Goal: Task Accomplishment & Management: Use online tool/utility

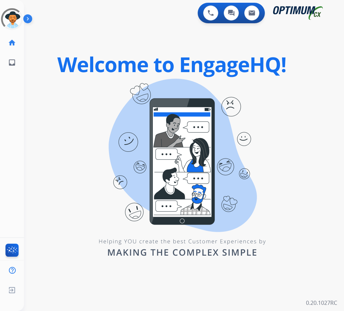
drag, startPoint x: 296, startPoint y: 89, endPoint x: 297, endPoint y: 92, distance: 4.0
click at [296, 89] on div "0 Voice Interactions 0 Chat Interactions 0 Email Interactions swap_horiz Break …" at bounding box center [184, 155] width 320 height 311
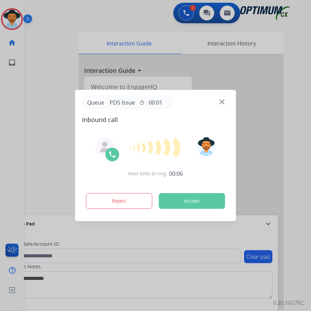
click at [97, 20] on div at bounding box center [155, 155] width 311 height 311
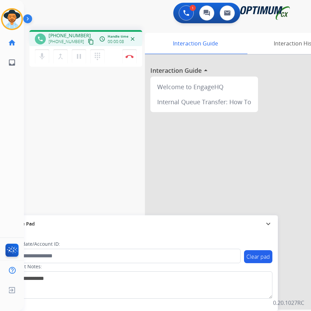
click at [70, 36] on span "[PHONE_NUMBER]" at bounding box center [70, 35] width 42 height 7
copy span "18325771777"
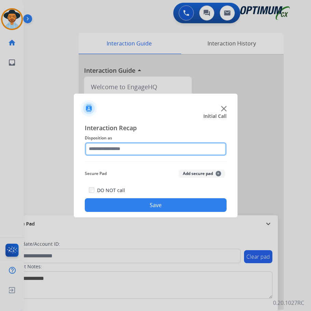
click at [134, 150] on input "text" at bounding box center [156, 149] width 142 height 14
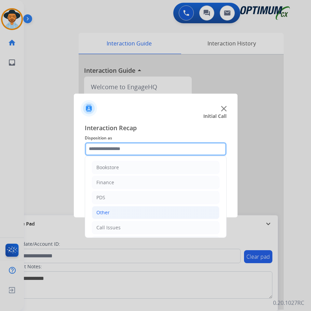
scroll to position [47, 0]
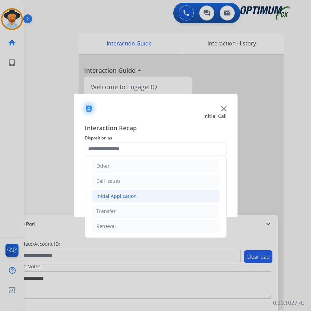
click at [113, 197] on div "Initial Application" at bounding box center [117, 196] width 40 height 7
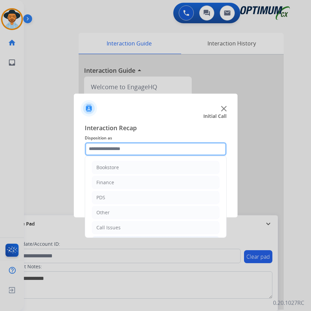
scroll to position [34, 0]
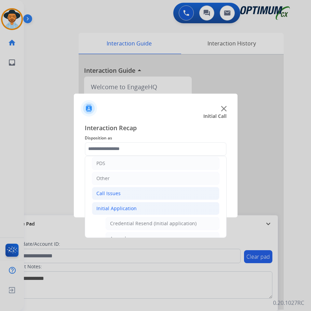
click at [119, 193] on div "Call Issues" at bounding box center [109, 193] width 24 height 7
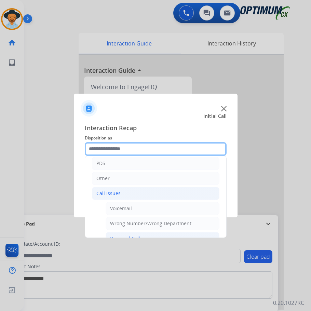
scroll to position [103, 0]
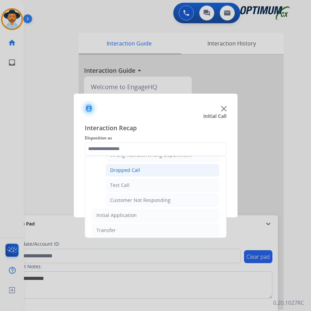
click at [125, 172] on div "Dropped Call" at bounding box center [125, 170] width 30 height 7
type input "**********"
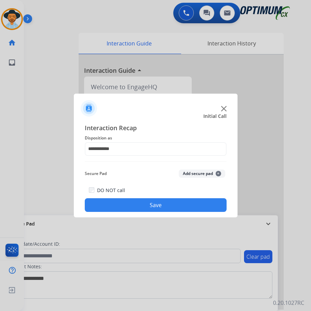
click at [145, 201] on button "Save" at bounding box center [156, 205] width 142 height 14
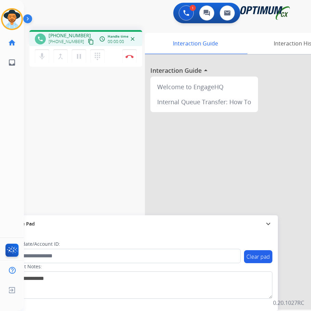
click at [122, 10] on div "1 Voice Interactions 0 Chat Interactions 0 Email Interactions" at bounding box center [162, 14] width 266 height 22
click at [67, 35] on span "+19732291464" at bounding box center [70, 35] width 42 height 7
copy span "19732291464"
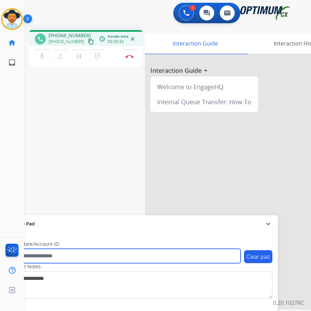
click at [96, 253] on input "text" at bounding box center [125, 256] width 232 height 14
paste input "**********"
type input "**********"
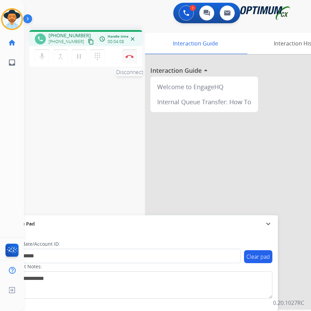
click at [131, 59] on button "Disconnect" at bounding box center [130, 56] width 14 height 14
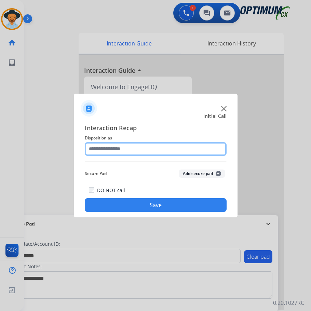
click at [157, 149] on input "text" at bounding box center [156, 149] width 142 height 14
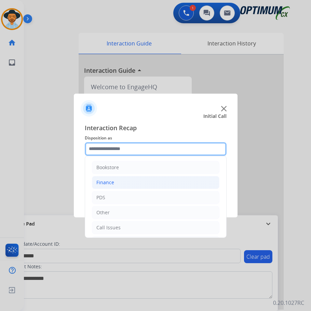
scroll to position [47, 0]
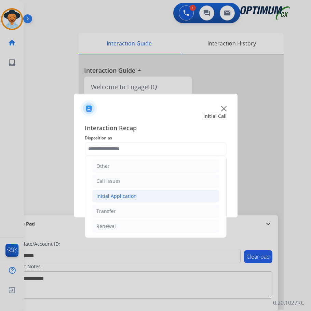
click at [133, 198] on div "Initial Application" at bounding box center [117, 196] width 40 height 7
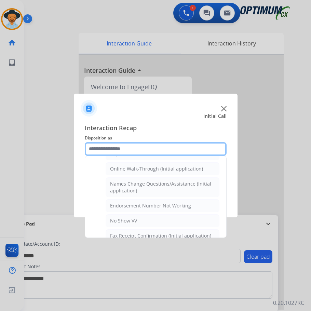
scroll to position [81, 0]
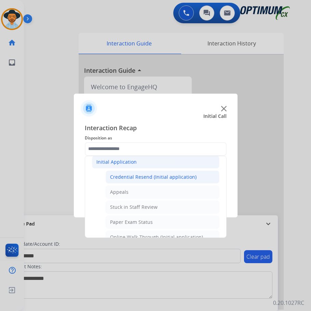
click at [161, 175] on div "Credential Resend (Initial application)" at bounding box center [153, 177] width 87 height 7
type input "**********"
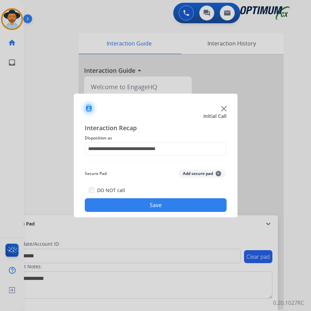
click at [135, 201] on button "Save" at bounding box center [156, 205] width 142 height 14
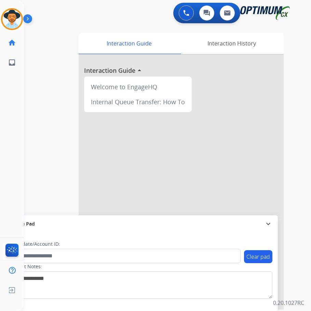
click at [131, 304] on div "Clear pad Candidate/Account ID: Contact Notes:" at bounding box center [140, 272] width 275 height 79
click at [53, 41] on div "swap_horiz Break voice bridge close_fullscreen Connect 3-Way Call merge_type Se…" at bounding box center [159, 167] width 271 height 285
click at [46, 33] on div "swap_horiz Break voice bridge close_fullscreen Connect 3-Way Call merge_type Se…" at bounding box center [159, 167] width 271 height 285
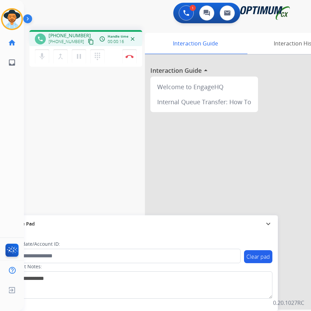
click at [67, 37] on span "+12319072170" at bounding box center [70, 35] width 42 height 7
copy span "12319072170"
click at [71, 33] on span "+12319072170" at bounding box center [70, 35] width 42 height 7
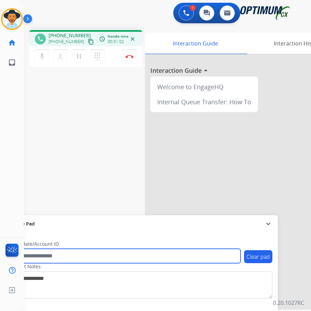
click at [40, 259] on input "text" at bounding box center [125, 256] width 232 height 14
paste input "**********"
type input "**********"
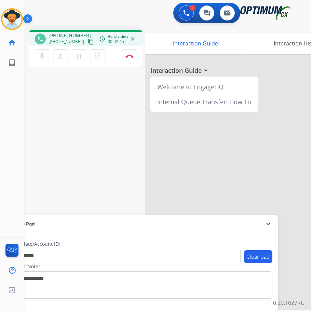
click at [130, 184] on div "**********" at bounding box center [159, 167] width 271 height 285
click at [93, 163] on div "**********" at bounding box center [159, 167] width 271 height 285
click at [130, 57] on img at bounding box center [130, 56] width 8 height 3
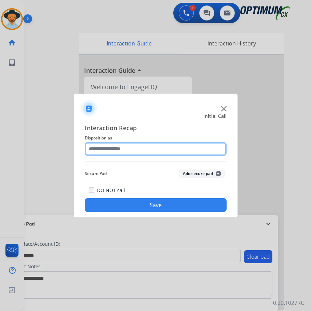
click at [147, 150] on input "text" at bounding box center [156, 149] width 142 height 14
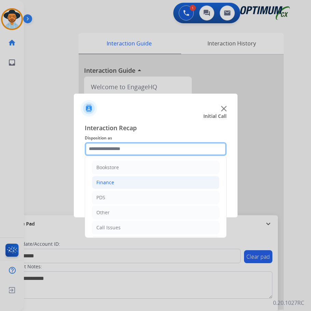
scroll to position [47, 0]
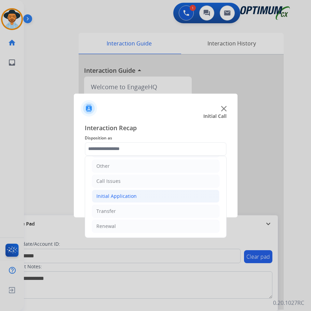
click at [136, 196] on li "Initial Application" at bounding box center [156, 196] width 128 height 13
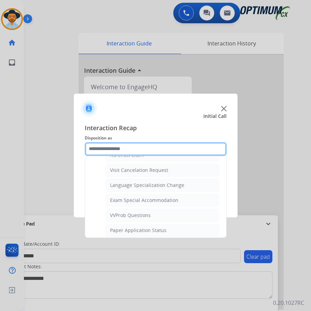
scroll to position [355, 0]
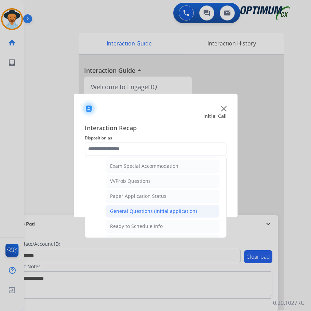
click at [130, 211] on div "General Questions (Initial application)" at bounding box center [153, 211] width 87 height 7
type input "**********"
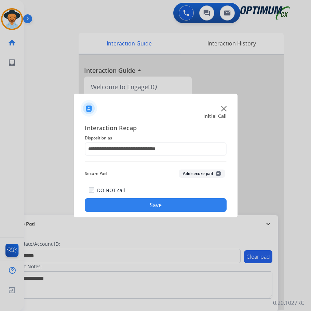
click at [131, 203] on button "Save" at bounding box center [156, 205] width 142 height 14
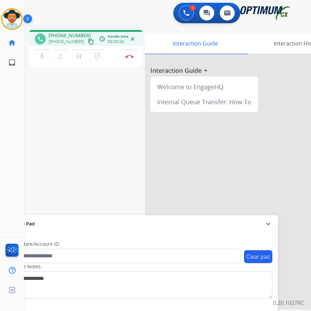
click at [65, 35] on span "+13185470753" at bounding box center [70, 35] width 42 height 7
copy span "13185470753"
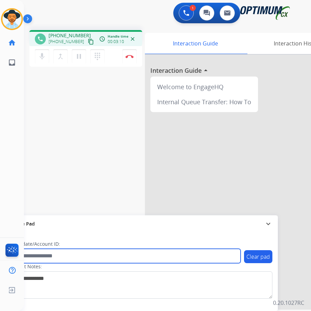
click at [54, 259] on input "text" at bounding box center [125, 256] width 232 height 14
paste input "**********"
type input "**********"
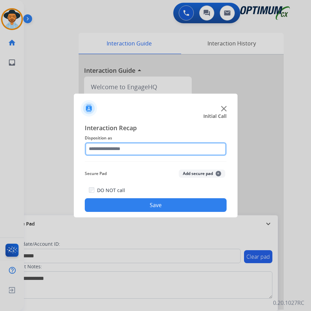
click at [156, 149] on input "text" at bounding box center [156, 149] width 142 height 14
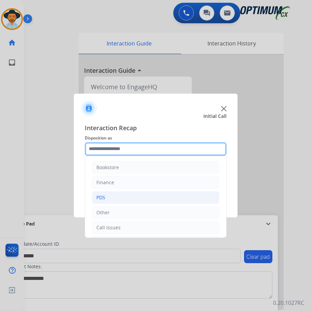
scroll to position [47, 0]
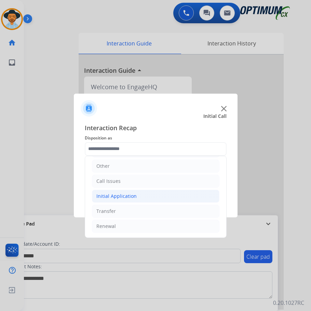
click at [151, 197] on li "Initial Application" at bounding box center [156, 196] width 128 height 13
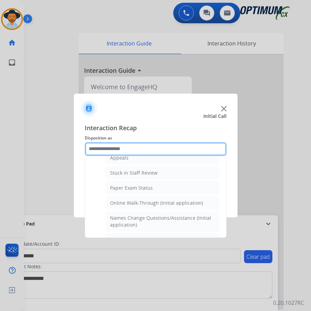
scroll to position [81, 0]
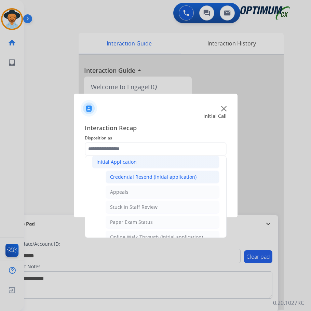
click at [157, 177] on div "Credential Resend (Initial application)" at bounding box center [153, 177] width 87 height 7
type input "**********"
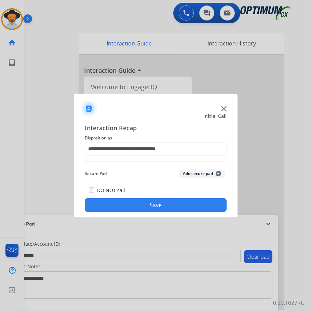
click at [148, 209] on button "Save" at bounding box center [156, 205] width 142 height 14
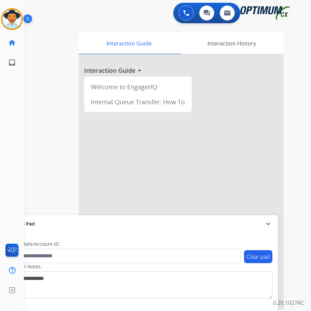
click at [7, 100] on div "Luis AfterCallWork Edit Avatar Agent: Luis Routing Profile: OCX Training home H…" at bounding box center [12, 155] width 24 height 311
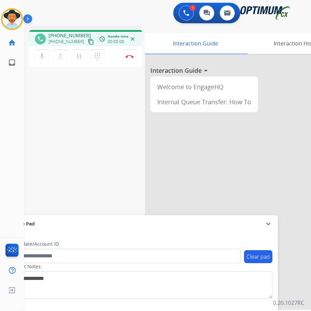
click at [132, 21] on div "1 Voice Interactions 0 Chat Interactions 0 Email Interactions" at bounding box center [162, 14] width 266 height 22
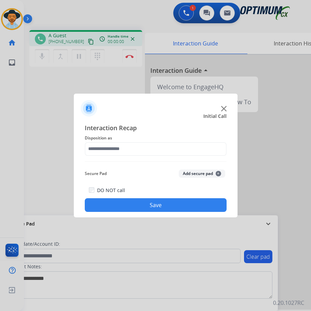
click at [95, 20] on div at bounding box center [155, 155] width 311 height 311
click at [223, 110] on img at bounding box center [223, 108] width 5 height 5
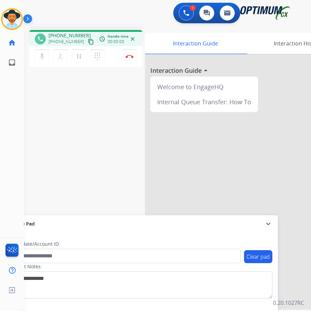
click at [71, 37] on span "+17542341513" at bounding box center [70, 35] width 42 height 7
copy span "17542341513"
click at [44, 57] on mat-icon "mic" at bounding box center [42, 56] width 8 height 8
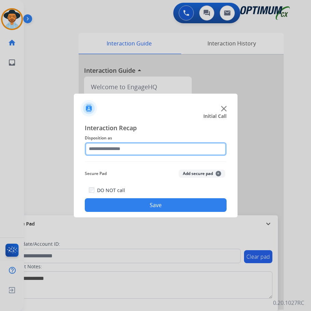
click at [145, 149] on input "text" at bounding box center [156, 149] width 142 height 14
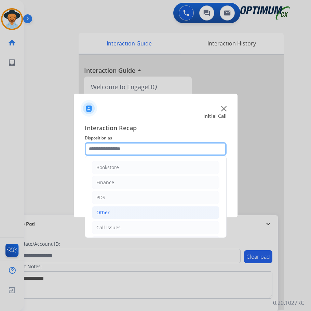
scroll to position [47, 0]
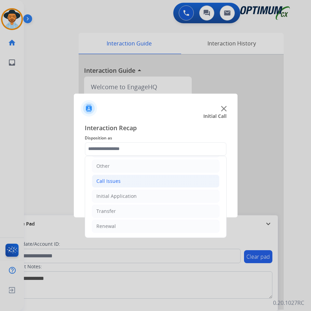
click at [134, 181] on li "Call Issues" at bounding box center [156, 181] width 128 height 13
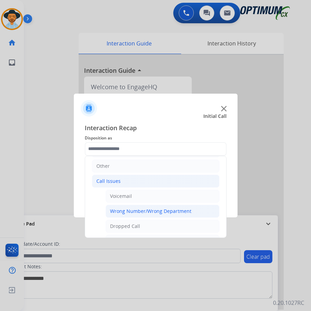
click at [139, 211] on div "Wrong Number/Wrong Department" at bounding box center [150, 211] width 81 height 7
type input "**********"
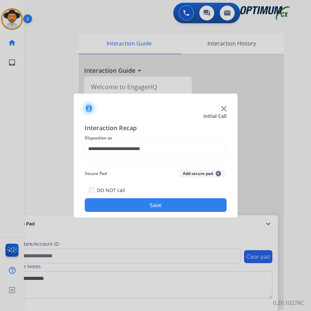
click at [150, 204] on button "Save" at bounding box center [156, 205] width 142 height 14
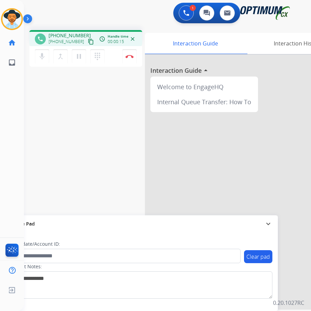
click at [62, 36] on span "+12395064773" at bounding box center [70, 35] width 42 height 7
copy span "12395064773"
click at [131, 57] on img at bounding box center [130, 56] width 8 height 3
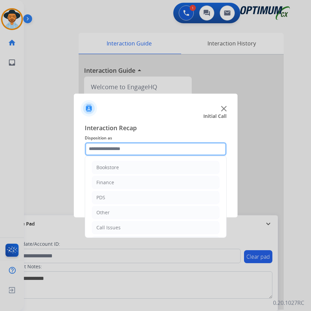
click at [153, 144] on input "text" at bounding box center [156, 149] width 142 height 14
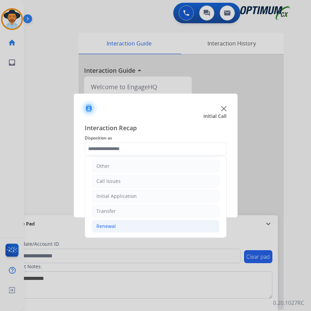
click at [112, 227] on div "Renewal" at bounding box center [107, 226] width 20 height 7
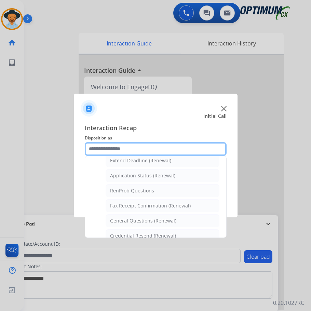
scroll to position [183, 0]
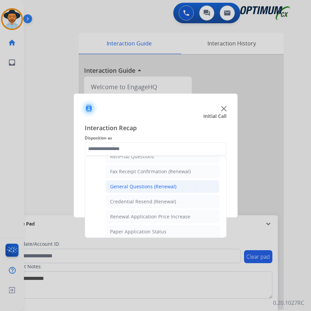
click at [156, 186] on div "General Questions (Renewal)" at bounding box center [143, 186] width 66 height 7
type input "**********"
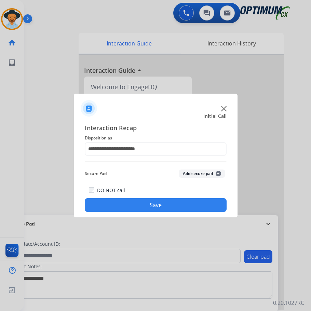
click at [136, 201] on button "Save" at bounding box center [156, 205] width 142 height 14
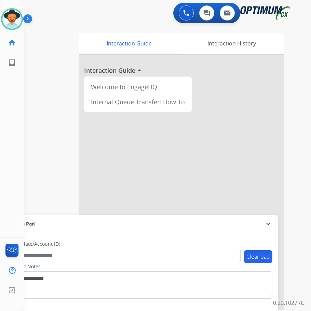
click at [85, 17] on div "0 Voice Interactions 0 Chat Interactions 0 Email Interactions" at bounding box center [162, 14] width 266 height 22
click at [7, 23] on img at bounding box center [11, 19] width 19 height 19
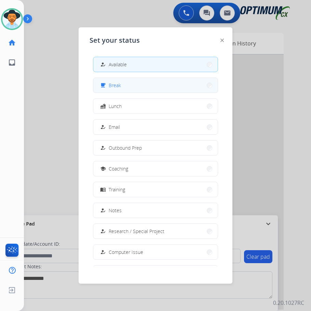
click at [110, 87] on div "free_breakfast Break" at bounding box center [110, 85] width 22 height 8
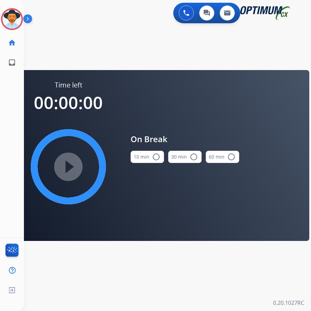
click at [152, 159] on mat-icon "radio_button_unchecked" at bounding box center [156, 157] width 8 height 8
click at [73, 166] on mat-icon "play_circle_filled" at bounding box center [68, 167] width 8 height 8
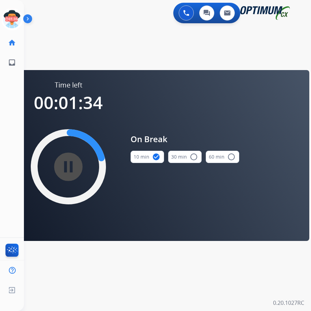
click at [88, 52] on div "swap_horiz Break voice bridge close_fullscreen Connect 3-Way Call merge_type Se…" at bounding box center [159, 41] width 271 height 33
click at [123, 44] on div "swap_horiz Break voice bridge close_fullscreen Connect 3-Way Call merge_type Se…" at bounding box center [159, 41] width 271 height 33
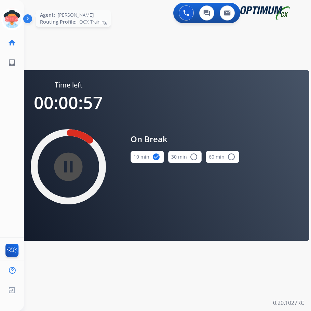
click at [12, 26] on icon at bounding box center [12, 19] width 22 height 22
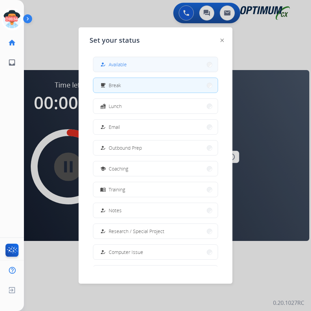
click at [127, 62] on span "Available" at bounding box center [118, 64] width 18 height 7
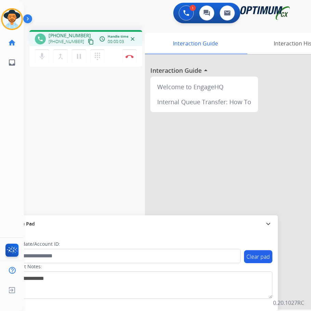
click at [63, 30] on div "phone +14254222388 +14254222388 content_copy access_time Call metrics Queue 00:…" at bounding box center [159, 167] width 271 height 285
copy span "14254222388"
click at [127, 56] on img at bounding box center [130, 56] width 8 height 3
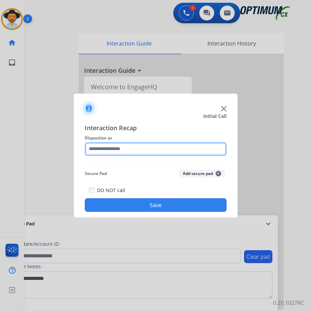
click at [134, 146] on input "text" at bounding box center [156, 149] width 142 height 14
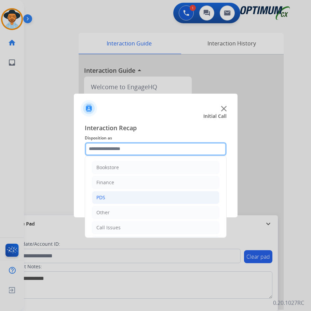
scroll to position [47, 0]
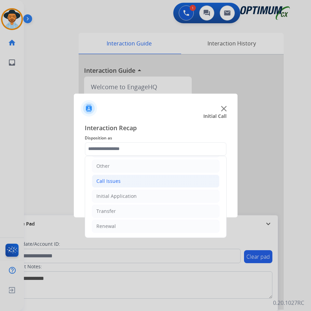
click at [124, 184] on li "Call Issues" at bounding box center [156, 181] width 128 height 13
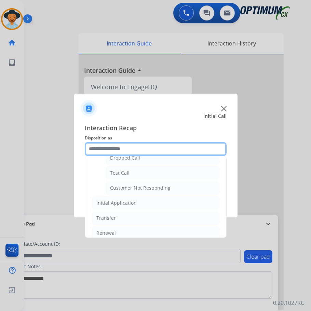
scroll to position [122, 0]
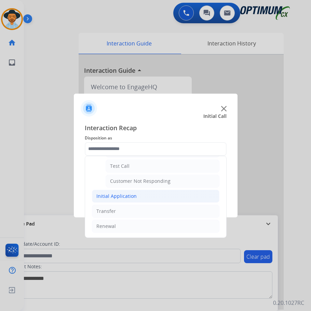
click at [130, 197] on div "Initial Application" at bounding box center [117, 196] width 40 height 7
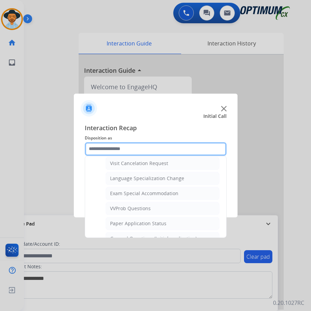
scroll to position [361, 0]
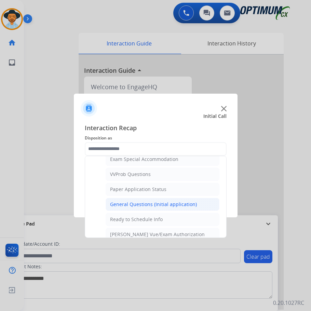
click at [139, 204] on div "General Questions (Initial application)" at bounding box center [153, 204] width 87 height 7
type input "**********"
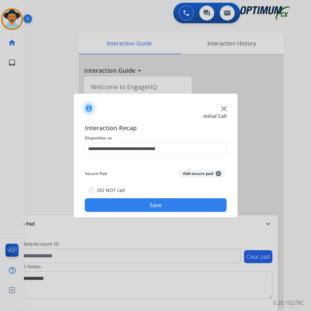
click at [147, 202] on button "Save" at bounding box center [156, 205] width 142 height 14
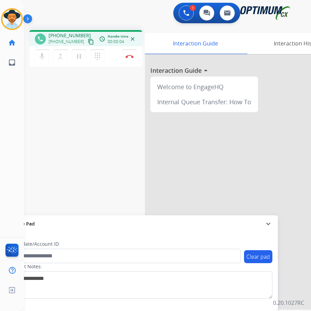
click at [68, 36] on span "+17869251257" at bounding box center [70, 35] width 42 height 7
copy span "17869251257"
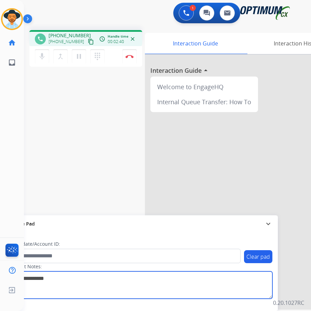
click at [49, 283] on textarea at bounding box center [141, 285] width 264 height 27
paste textarea "*******"
click at [62, 279] on textarea at bounding box center [141, 285] width 264 height 27
paste textarea "******"
drag, startPoint x: 95, startPoint y: 281, endPoint x: -3, endPoint y: 274, distance: 97.8
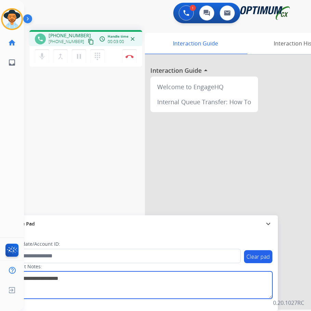
click at [0, 274] on html "Outbound call Quit Outbound call Quit Schedule interaction + Add to my list Cus…" at bounding box center [155, 155] width 311 height 311
type textarea "**********"
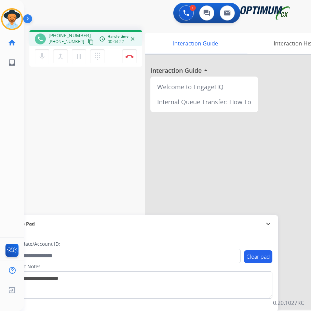
click at [62, 36] on span "+17869251257" at bounding box center [70, 35] width 42 height 7
copy span "17869251257"
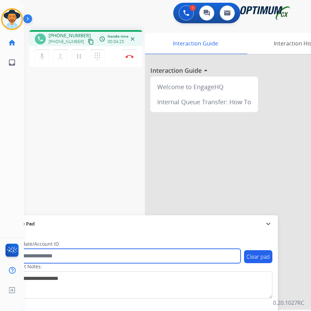
click at [70, 255] on input "text" at bounding box center [125, 256] width 232 height 14
paste input "**********"
type input "**********"
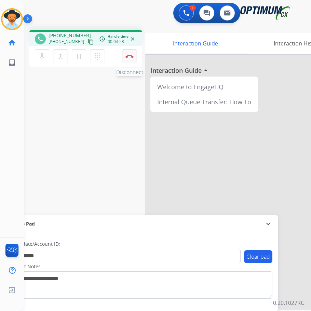
click at [129, 56] on img at bounding box center [130, 56] width 8 height 3
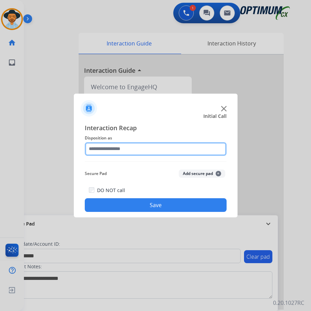
click at [138, 148] on input "text" at bounding box center [156, 149] width 142 height 14
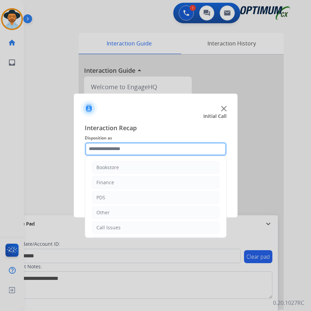
scroll to position [47, 0]
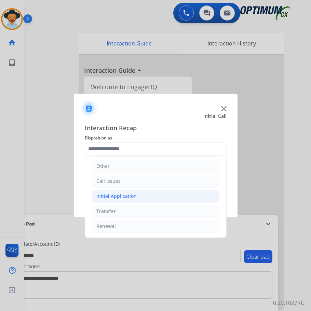
click at [135, 193] on li "Initial Application" at bounding box center [156, 196] width 128 height 13
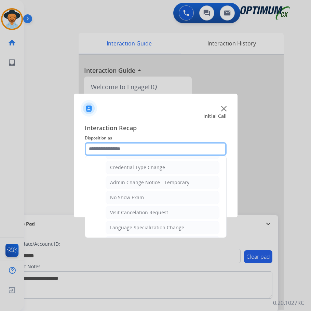
scroll to position [346, 0]
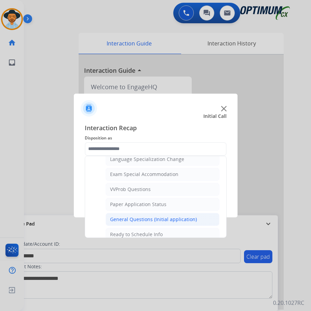
click at [137, 218] on div "General Questions (Initial application)" at bounding box center [153, 219] width 87 height 7
type input "**********"
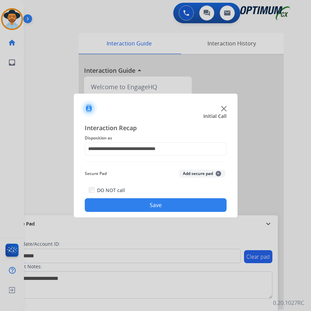
click at [139, 208] on button "Save" at bounding box center [156, 205] width 142 height 14
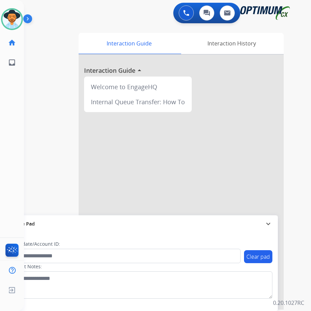
click at [92, 27] on div "swap_horiz Break voice bridge close_fullscreen Connect 3-Way Call merge_type Se…" at bounding box center [159, 167] width 271 height 285
click at [137, 76] on div at bounding box center [181, 182] width 205 height 255
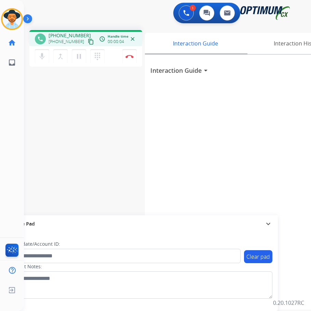
click at [69, 36] on span "+17204100663" at bounding box center [70, 35] width 42 height 7
copy span "17204100663"
click at [133, 57] on img at bounding box center [130, 56] width 8 height 3
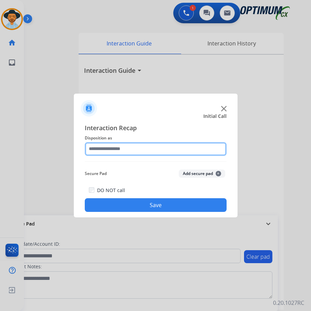
click at [150, 152] on input "text" at bounding box center [156, 149] width 142 height 14
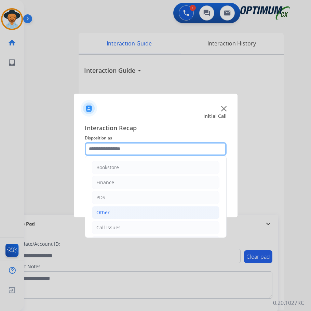
scroll to position [47, 0]
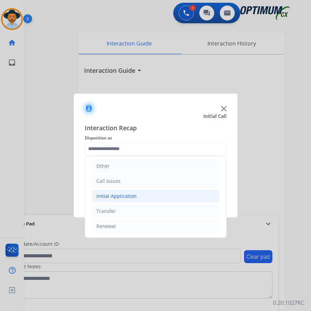
click at [126, 194] on div "Initial Application" at bounding box center [117, 196] width 40 height 7
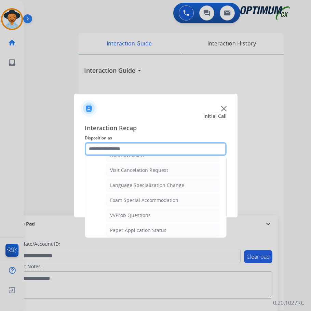
scroll to position [355, 0]
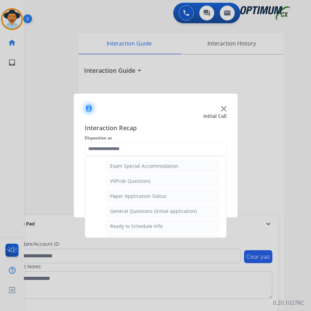
click at [119, 211] on div "General Questions (Initial application)" at bounding box center [153, 211] width 87 height 7
type input "**********"
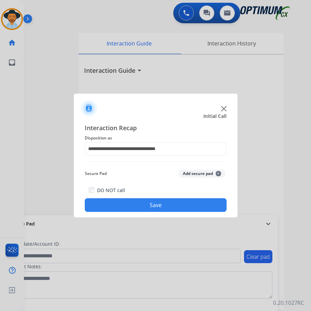
click at [129, 200] on button "Save" at bounding box center [156, 205] width 142 height 14
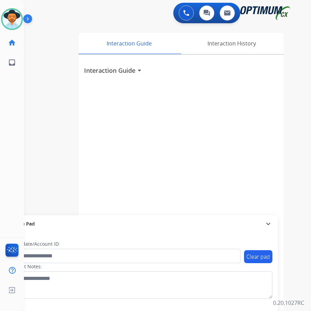
click at [109, 28] on div "swap_horiz Break voice bridge close_fullscreen Connect 3-Way Call merge_type Se…" at bounding box center [159, 167] width 271 height 285
click at [120, 23] on div "0 Voice Interactions 0 Chat Interactions 0 Email Interactions" at bounding box center [162, 14] width 266 height 22
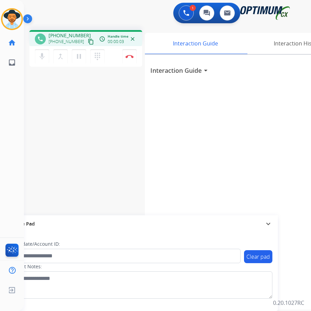
click at [66, 35] on span "+15042890873" at bounding box center [70, 35] width 42 height 7
copy span "15042890873"
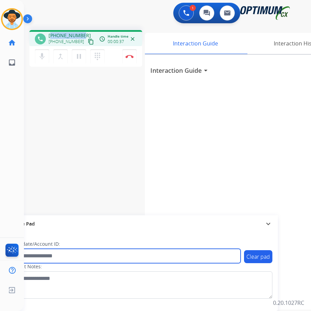
click at [103, 252] on input "text" at bounding box center [125, 256] width 232 height 14
click at [35, 256] on input "**********" at bounding box center [125, 256] width 232 height 14
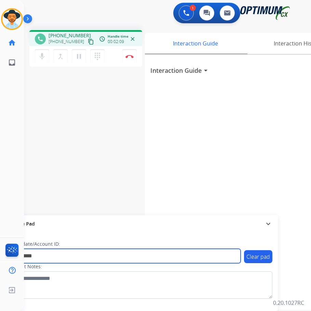
type input "**********"
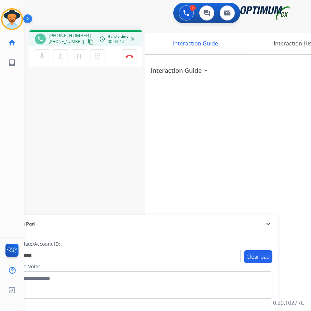
click at [155, 147] on div "Interaction Guide arrow_drop_down" at bounding box center [247, 182] width 205 height 255
click at [129, 58] on button "Disconnect" at bounding box center [130, 56] width 14 height 14
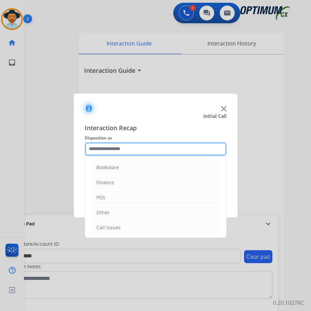
click at [135, 147] on input "text" at bounding box center [156, 149] width 142 height 14
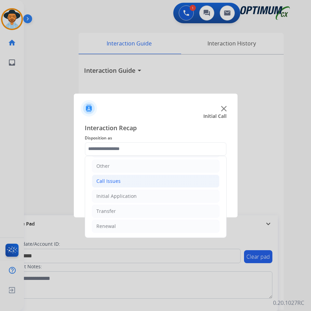
click at [117, 184] on div "Call Issues" at bounding box center [109, 181] width 24 height 7
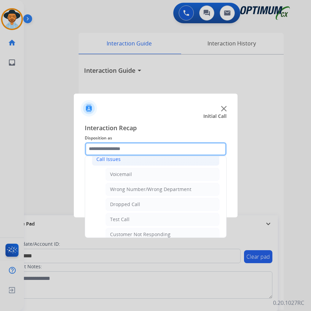
scroll to position [122, 0]
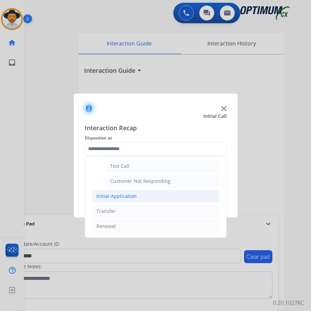
click at [132, 197] on div "Initial Application" at bounding box center [117, 196] width 40 height 7
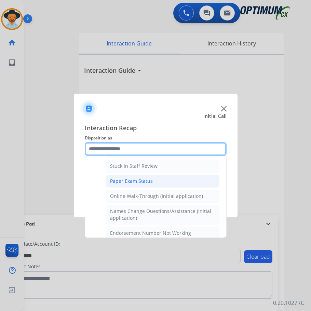
scroll to position [88, 0]
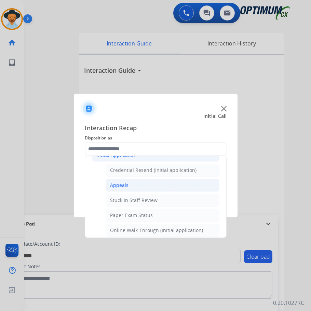
click at [128, 184] on li "Appeals" at bounding box center [163, 185] width 114 height 13
type input "*******"
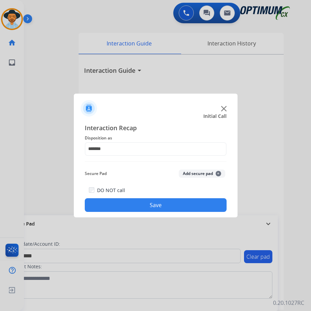
click at [110, 204] on button "Save" at bounding box center [156, 205] width 142 height 14
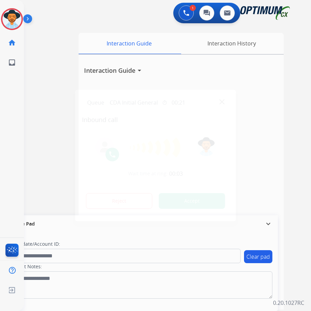
click at [62, 25] on div at bounding box center [155, 155] width 311 height 311
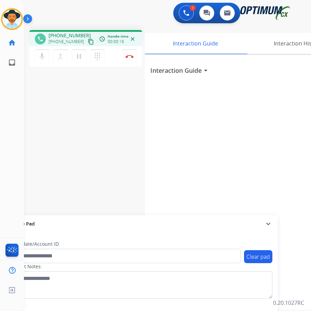
click at [63, 35] on span "+17864867809" at bounding box center [70, 35] width 42 height 7
copy span "17864867809"
click at [251, 146] on div "Interaction Guide arrow_drop_down" at bounding box center [247, 182] width 205 height 255
click at [129, 59] on button "Disconnect" at bounding box center [130, 56] width 14 height 14
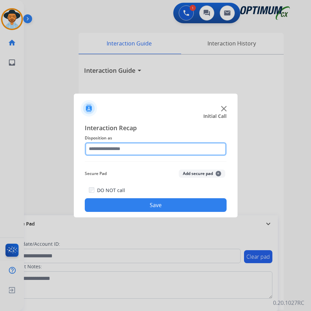
click at [148, 152] on input "text" at bounding box center [156, 149] width 142 height 14
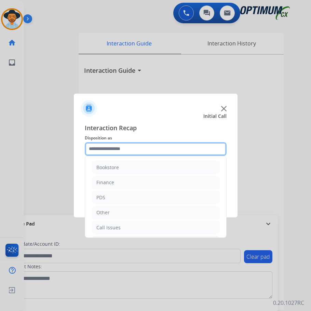
scroll to position [47, 0]
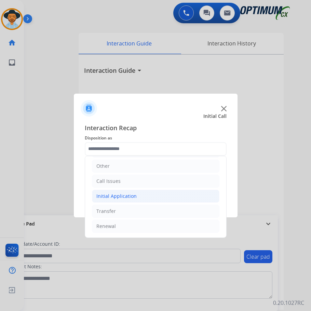
click at [150, 200] on li "Initial Application" at bounding box center [156, 196] width 128 height 13
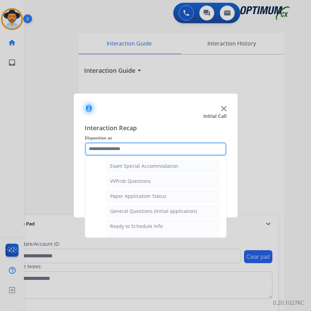
scroll to position [389, 0]
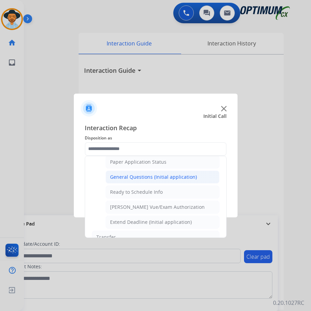
click at [173, 178] on div "General Questions (Initial application)" at bounding box center [153, 177] width 87 height 7
type input "**********"
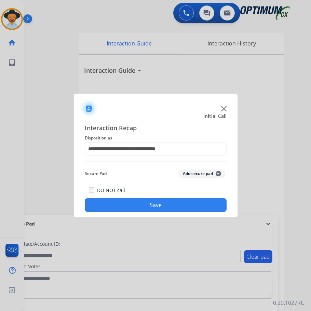
click at [138, 202] on button "Save" at bounding box center [156, 205] width 142 height 14
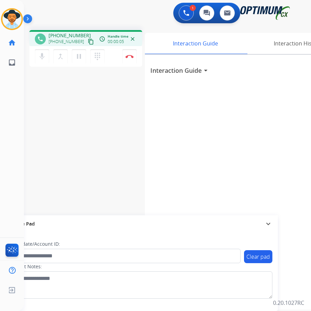
click at [74, 34] on span "+19045662461" at bounding box center [70, 35] width 42 height 7
copy span "19045662461"
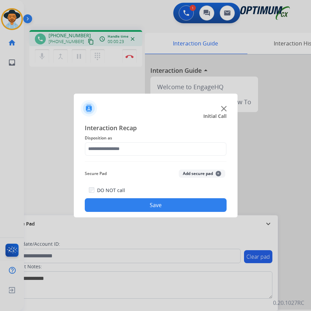
click at [224, 108] on img at bounding box center [223, 108] width 5 height 5
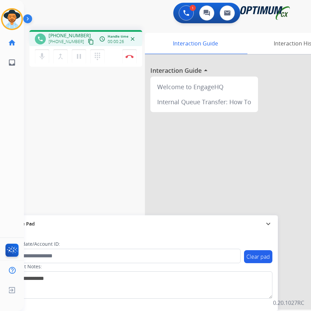
click at [70, 35] on span "[PHONE_NUMBER]" at bounding box center [70, 35] width 42 height 7
click at [70, 35] on span "+17276213595" at bounding box center [70, 35] width 42 height 7
copy span "17276213595"
click at [124, 175] on div "phone +17276213595 +17276213595 content_copy access_time Call metrics Queue 00:…" at bounding box center [159, 167] width 271 height 285
click at [110, 95] on div "phone +17276213595 +17276213595 content_copy access_time Call metrics Queue 00:…" at bounding box center [159, 167] width 271 height 285
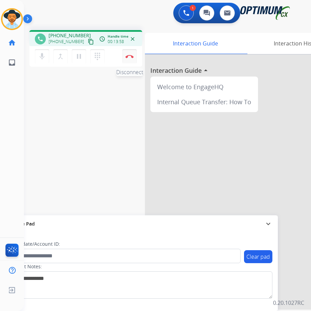
click at [129, 55] on img at bounding box center [130, 56] width 8 height 3
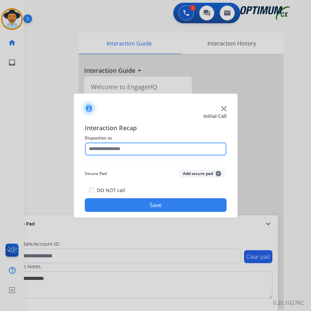
click at [143, 152] on input "text" at bounding box center [156, 149] width 142 height 14
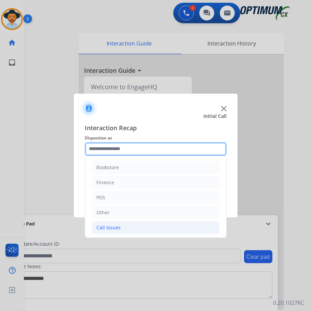
scroll to position [47, 0]
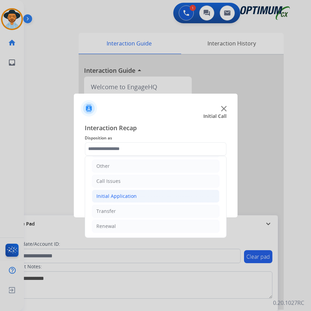
click at [118, 198] on div "Initial Application" at bounding box center [117, 196] width 40 height 7
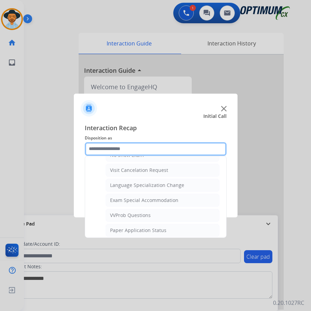
scroll to position [389, 0]
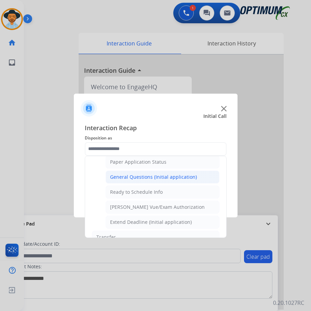
click at [155, 176] on div "General Questions (Initial application)" at bounding box center [153, 177] width 87 height 7
type input "**********"
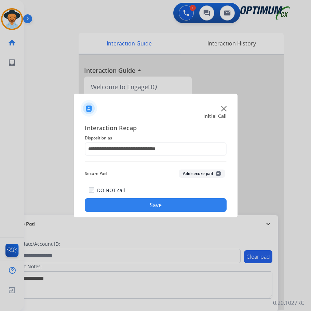
click at [115, 204] on button "Save" at bounding box center [156, 205] width 142 height 14
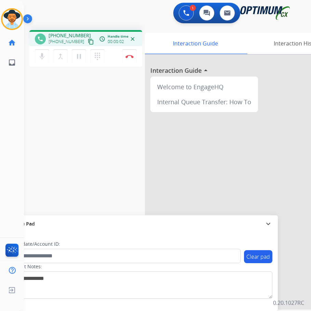
click at [66, 37] on span "+12404080638" at bounding box center [70, 35] width 42 height 7
copy span "12404080638"
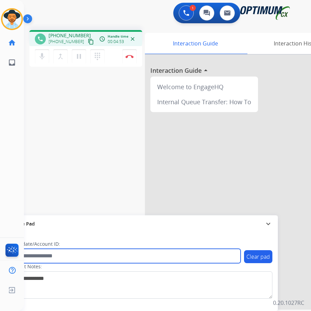
click at [43, 258] on input "text" at bounding box center [125, 256] width 232 height 14
paste input "**********"
type input "**********"
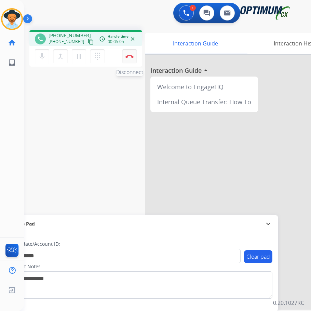
click at [126, 60] on button "Disconnect" at bounding box center [130, 56] width 14 height 14
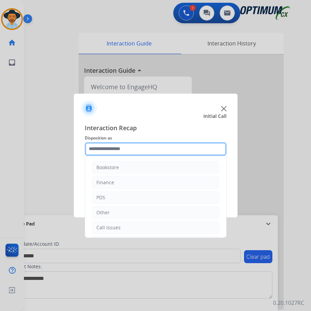
click at [129, 149] on input "text" at bounding box center [156, 149] width 142 height 14
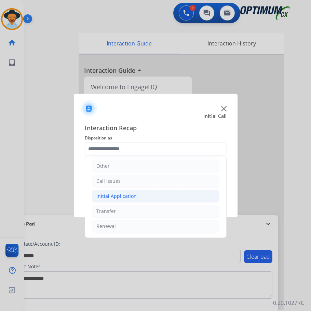
click at [128, 199] on div "Initial Application" at bounding box center [117, 196] width 40 height 7
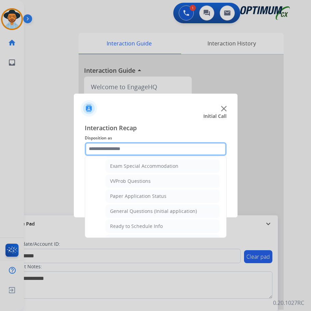
scroll to position [389, 0]
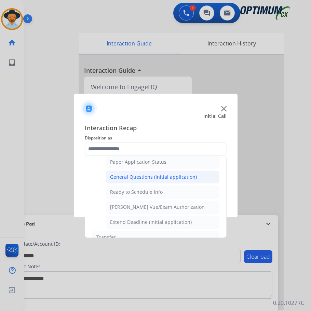
click at [140, 178] on div "General Questions (Initial application)" at bounding box center [153, 177] width 87 height 7
type input "**********"
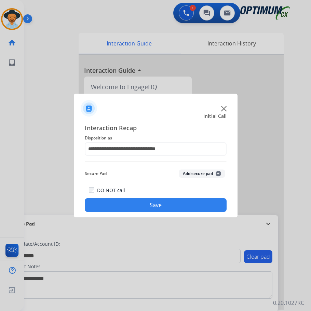
click at [121, 200] on button "Save" at bounding box center [156, 205] width 142 height 14
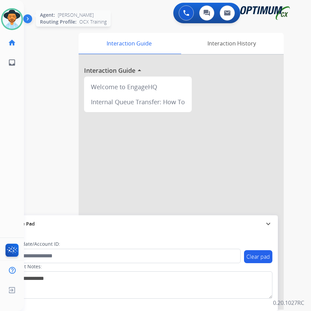
click at [15, 22] on img at bounding box center [11, 19] width 19 height 19
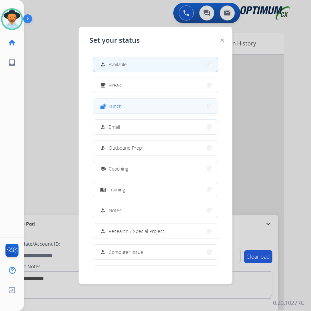
click at [125, 107] on button "fastfood Lunch" at bounding box center [155, 106] width 125 height 15
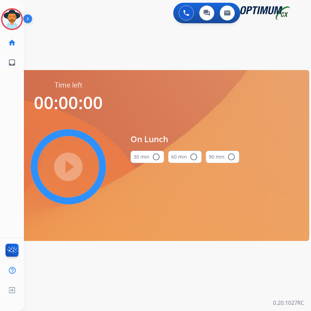
click at [156, 161] on mat-icon "radio_button_unchecked" at bounding box center [156, 157] width 8 height 8
click at [73, 167] on mat-icon "play_circle_filled" at bounding box center [68, 167] width 8 height 8
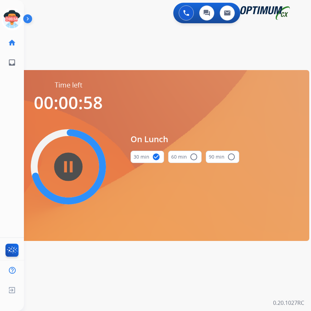
click at [103, 49] on div "swap_horiz Break voice bridge close_fullscreen Connect 3-Way Call merge_type Se…" at bounding box center [159, 41] width 271 height 33
click at [103, 39] on div "swap_horiz Break voice bridge close_fullscreen Connect 3-Way Call merge_type Se…" at bounding box center [159, 41] width 271 height 33
click at [8, 17] on icon at bounding box center [12, 19] width 22 height 22
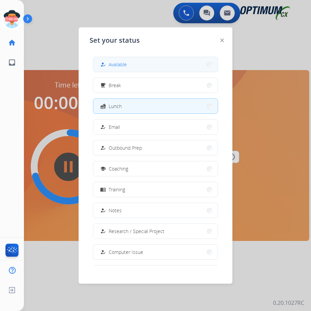
click at [126, 65] on span "Available" at bounding box center [118, 64] width 18 height 7
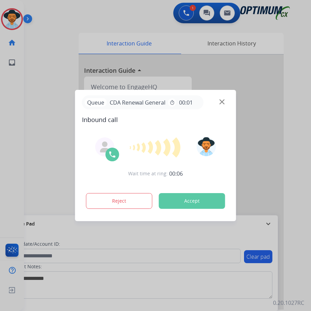
click at [80, 12] on div at bounding box center [155, 155] width 311 height 311
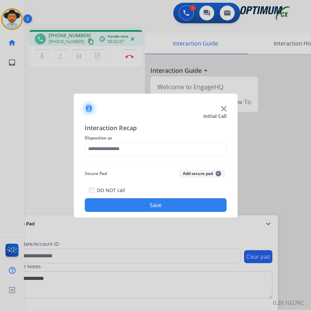
click at [114, 20] on div at bounding box center [155, 155] width 311 height 311
click at [225, 108] on img at bounding box center [223, 108] width 5 height 5
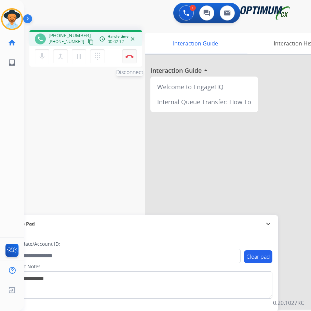
click at [130, 56] on img at bounding box center [130, 56] width 8 height 3
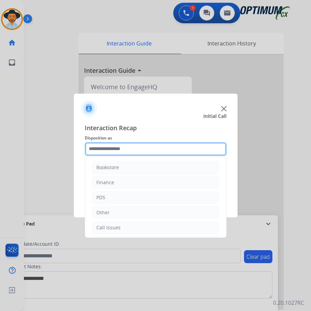
click at [143, 147] on input "text" at bounding box center [156, 149] width 142 height 14
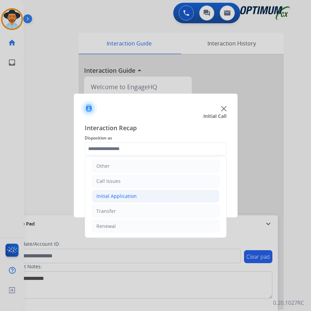
click at [134, 195] on div "Initial Application" at bounding box center [117, 196] width 40 height 7
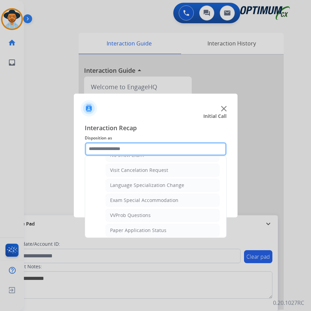
scroll to position [355, 0]
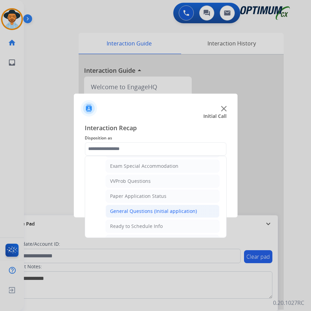
click at [129, 208] on div "General Questions (Initial application)" at bounding box center [153, 211] width 87 height 7
type input "**********"
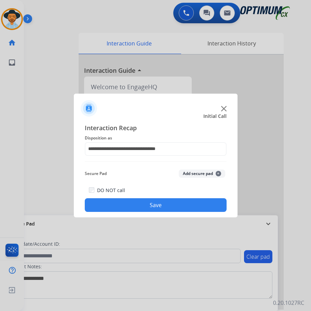
click at [130, 205] on button "Save" at bounding box center [156, 205] width 142 height 14
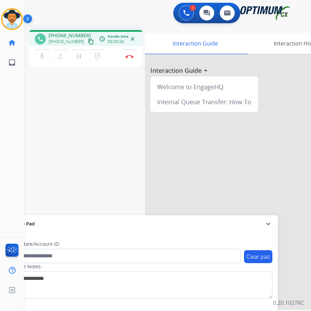
click at [73, 30] on div "phone [PHONE_NUMBER] [PHONE_NUMBER] content_copy access_time Call metrics Queue…" at bounding box center [85, 38] width 113 height 16
copy span "18627559991"
click at [127, 57] on img at bounding box center [130, 56] width 8 height 3
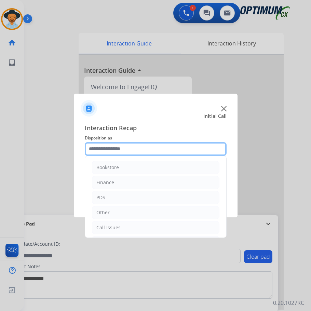
click at [129, 150] on input "text" at bounding box center [156, 149] width 142 height 14
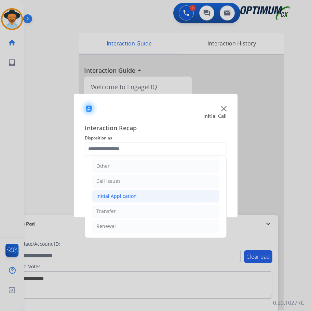
click at [130, 197] on div "Initial Application" at bounding box center [117, 196] width 40 height 7
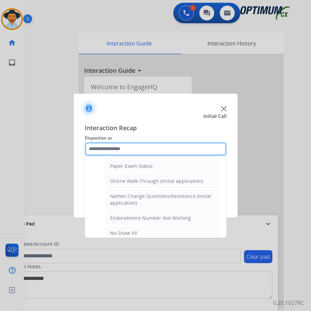
scroll to position [0, 0]
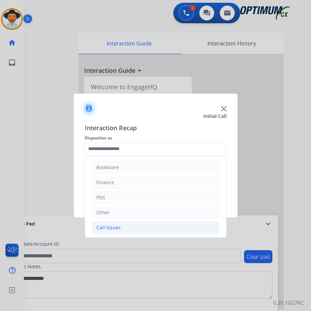
click at [108, 225] on div "Call Issues" at bounding box center [109, 227] width 24 height 7
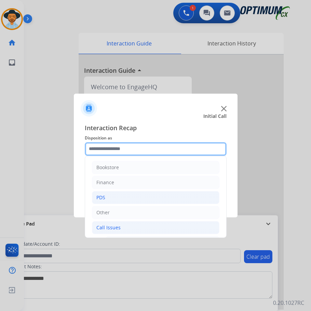
scroll to position [122, 0]
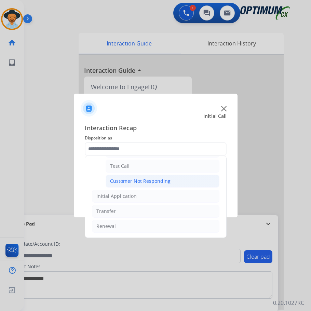
click at [143, 182] on div "Customer Not Responding" at bounding box center [140, 181] width 61 height 7
type input "**********"
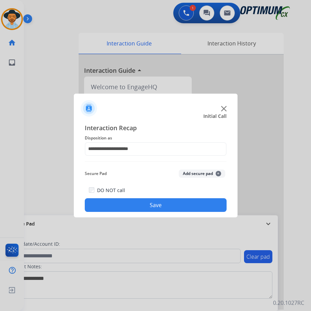
click at [132, 203] on button "Save" at bounding box center [156, 205] width 142 height 14
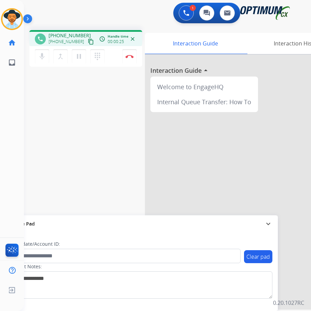
click at [72, 33] on span "[PHONE_NUMBER]" at bounding box center [70, 35] width 42 height 7
copy span "17163668176"
click at [44, 57] on mat-icon "mic" at bounding box center [42, 56] width 8 height 8
click at [44, 57] on mat-icon "mic_off" at bounding box center [42, 56] width 8 height 8
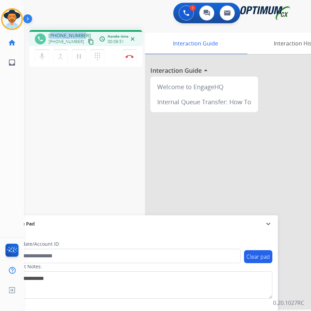
copy span "17163668176"
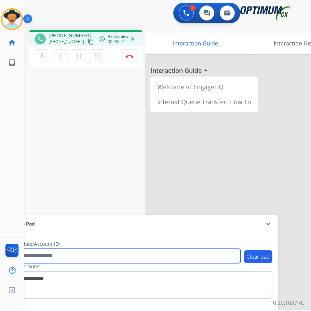
click at [59, 253] on input "text" at bounding box center [125, 256] width 232 height 14
paste input "**********"
type input "**********"
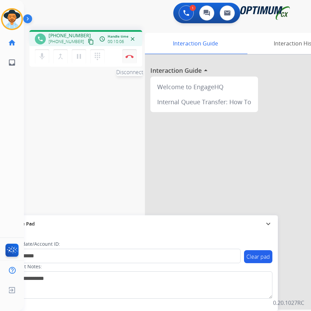
click at [127, 55] on img at bounding box center [130, 56] width 8 height 3
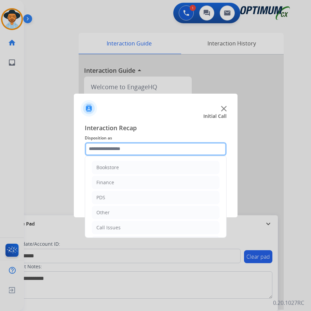
click at [125, 151] on input "text" at bounding box center [156, 149] width 142 height 14
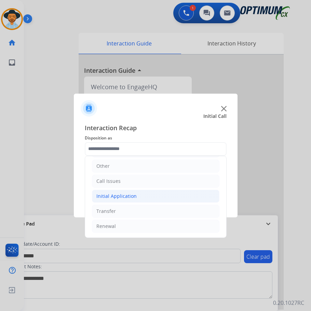
click at [130, 197] on div "Initial Application" at bounding box center [117, 196] width 40 height 7
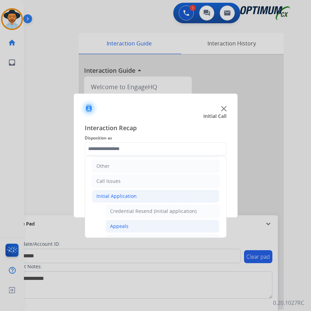
click at [123, 226] on div "Appeals" at bounding box center [119, 226] width 18 height 7
type input "*******"
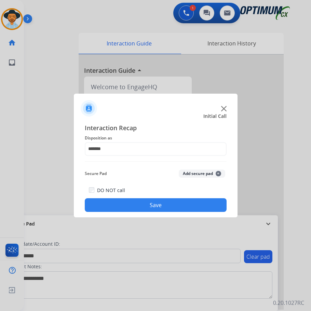
click at [147, 203] on button "Save" at bounding box center [156, 205] width 142 height 14
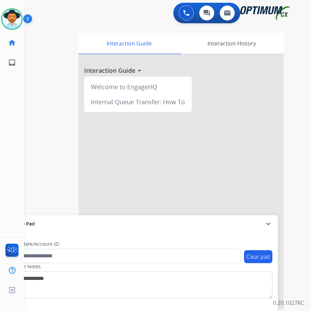
click at [73, 33] on div "swap_horiz Break voice bridge close_fullscreen Connect 3-Way Call merge_type Se…" at bounding box center [159, 167] width 271 height 285
click at [18, 19] on img at bounding box center [11, 19] width 19 height 19
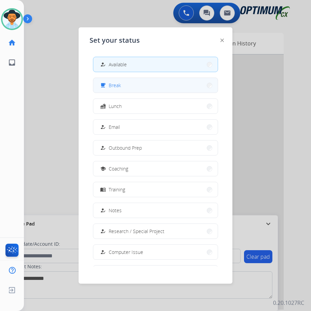
click at [138, 88] on button "free_breakfast Break" at bounding box center [155, 85] width 125 height 15
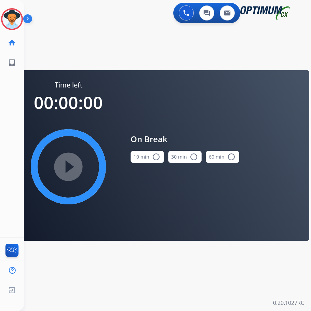
click at [157, 158] on mat-icon "radio_button_unchecked" at bounding box center [156, 157] width 8 height 8
click at [66, 171] on mat-icon "play_circle_filled" at bounding box center [68, 167] width 8 height 8
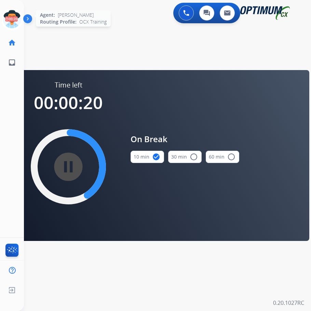
click at [14, 21] on icon at bounding box center [12, 19] width 22 height 22
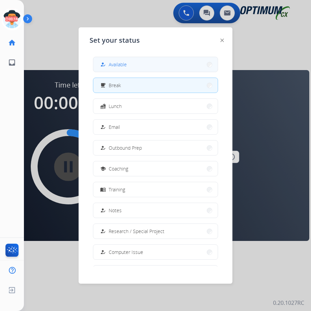
click at [119, 66] on span "Available" at bounding box center [118, 64] width 18 height 7
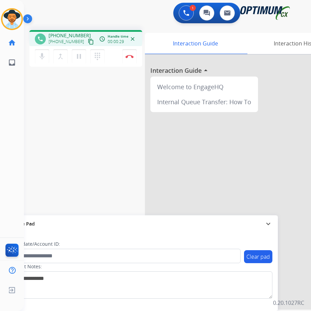
click at [72, 32] on span "[PHONE_NUMBER]" at bounding box center [70, 35] width 42 height 7
copy span "12703481883"
click at [40, 58] on mat-icon "mic" at bounding box center [42, 56] width 8 height 8
click at [127, 56] on img at bounding box center [130, 56] width 8 height 3
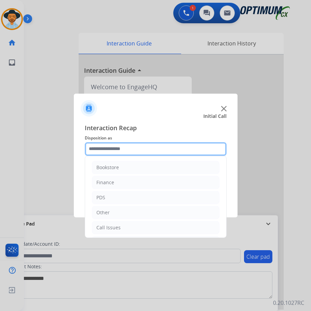
click at [141, 145] on input "text" at bounding box center [156, 149] width 142 height 14
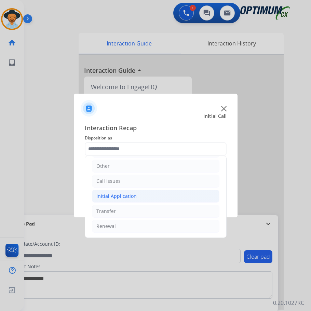
click at [125, 195] on div "Initial Application" at bounding box center [117, 196] width 40 height 7
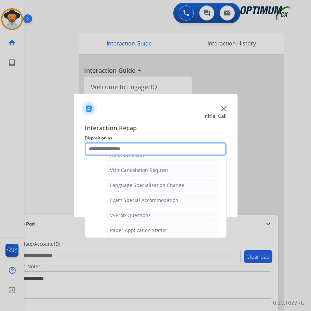
scroll to position [355, 0]
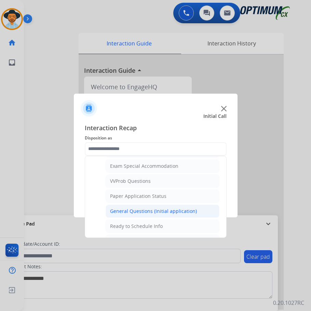
click at [130, 209] on div "General Questions (Initial application)" at bounding box center [153, 211] width 87 height 7
type input "**********"
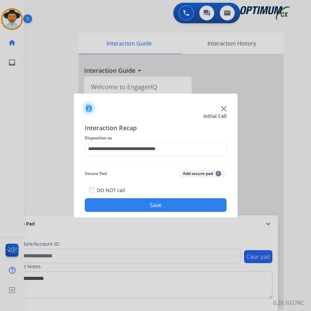
click at [124, 203] on button "Save" at bounding box center [156, 205] width 142 height 14
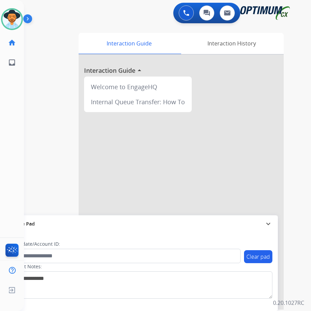
drag, startPoint x: 5, startPoint y: 141, endPoint x: 14, endPoint y: 106, distance: 36.0
click at [5, 141] on div "[PERSON_NAME] Available Edit Avatar Agent: [PERSON_NAME] Profile: OCX Training …" at bounding box center [12, 155] width 24 height 311
click at [18, 26] on img at bounding box center [11, 19] width 19 height 19
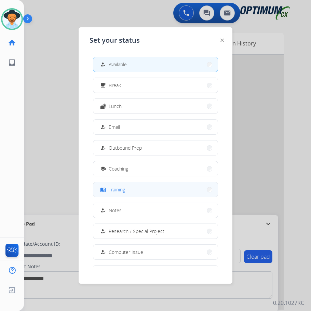
click at [127, 194] on button "menu_book Training" at bounding box center [155, 189] width 125 height 15
